Goal: Task Accomplishment & Management: Manage account settings

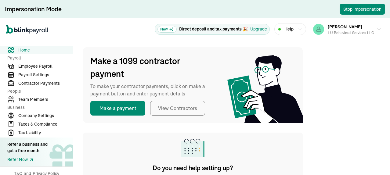
scroll to position [122, 0]
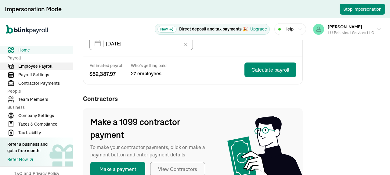
click at [31, 67] on span "Employee Payroll" at bounding box center [45, 66] width 55 height 6
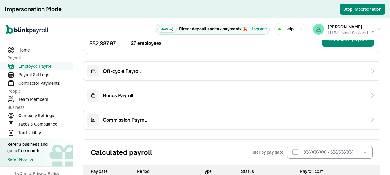
scroll to position [31, 0]
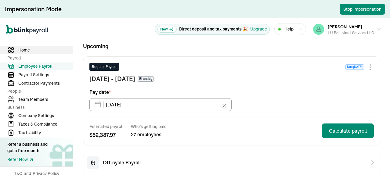
click at [31, 50] on span "Home" at bounding box center [45, 50] width 55 height 6
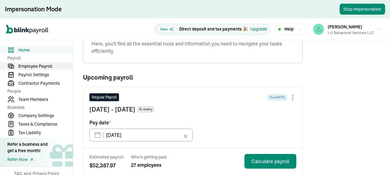
click at [45, 67] on span "Employee Payroll" at bounding box center [45, 66] width 55 height 6
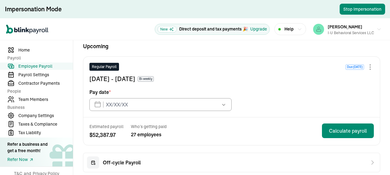
type input "09/12/2025"
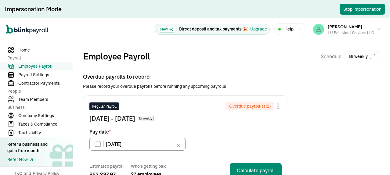
scroll to position [31, 0]
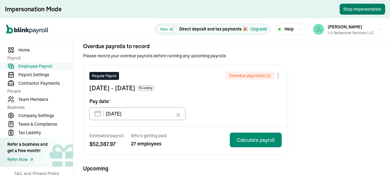
click at [359, 8] on button "Stop Impersonation" at bounding box center [362, 9] width 45 height 11
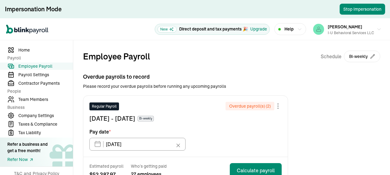
scroll to position [31, 0]
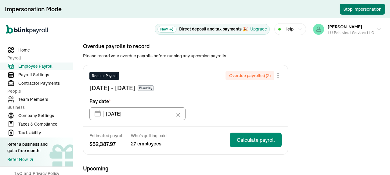
click at [359, 8] on button "Stop Impersonation" at bounding box center [362, 9] width 45 height 11
